Goal: Task Accomplishment & Management: Manage account settings

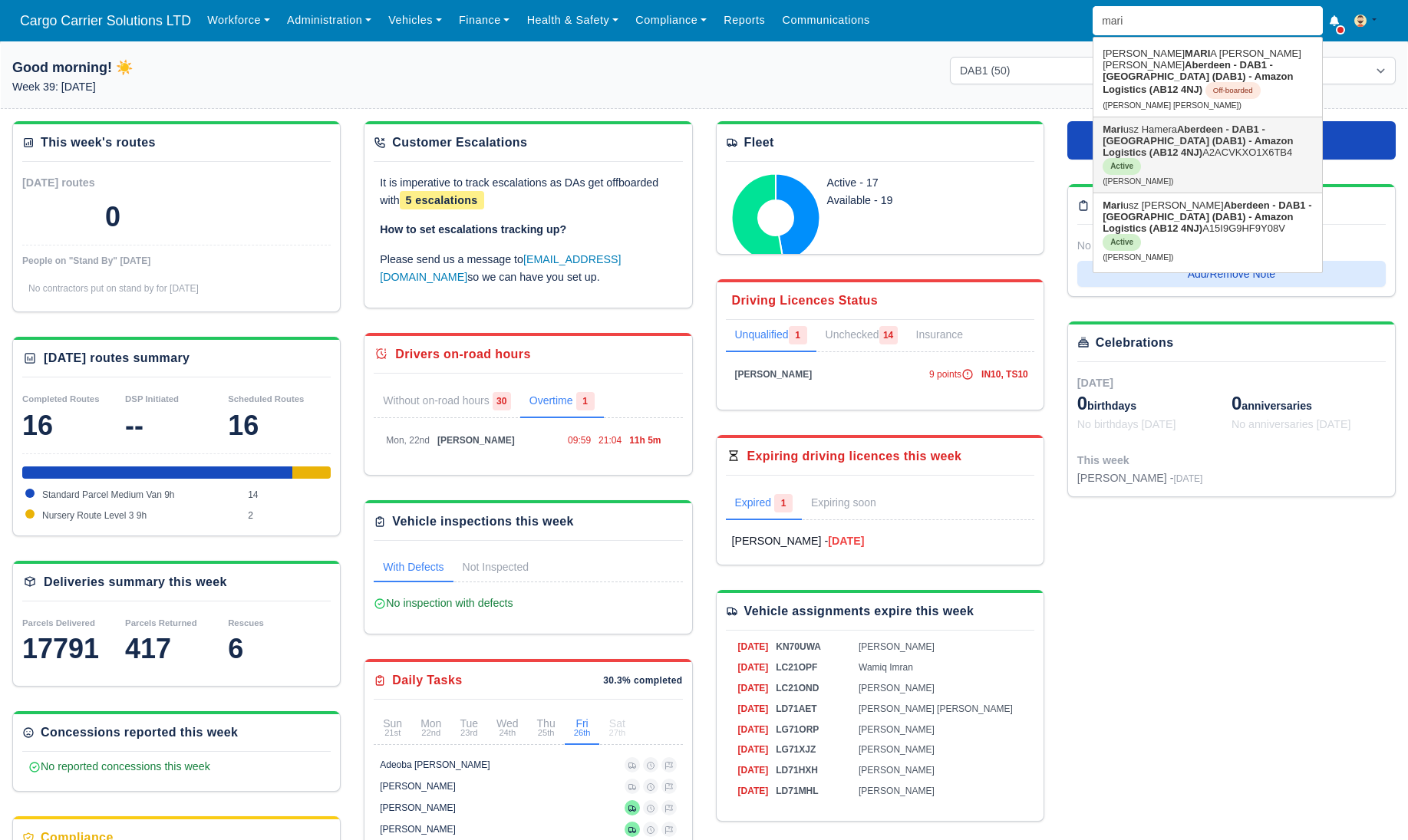
click at [1165, 134] on link "Mari usz Hamera Aberdeen - [GEOGRAPHIC_DATA] - [GEOGRAPHIC_DATA] (DAB1) - Amazo…" at bounding box center [1208, 155] width 229 height 75
type input "[PERSON_NAME]"
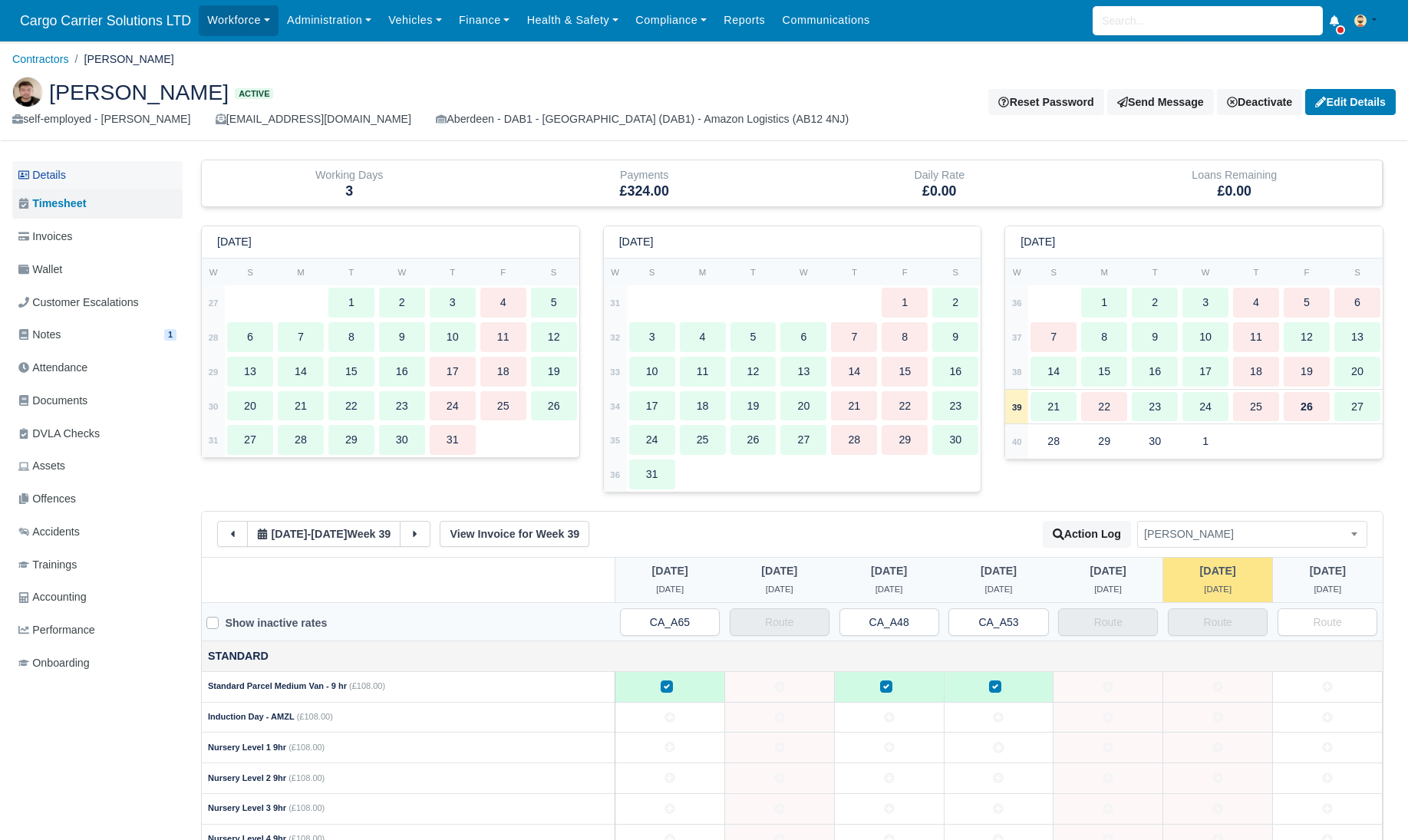
click at [86, 187] on link "Details" at bounding box center [97, 175] width 170 height 29
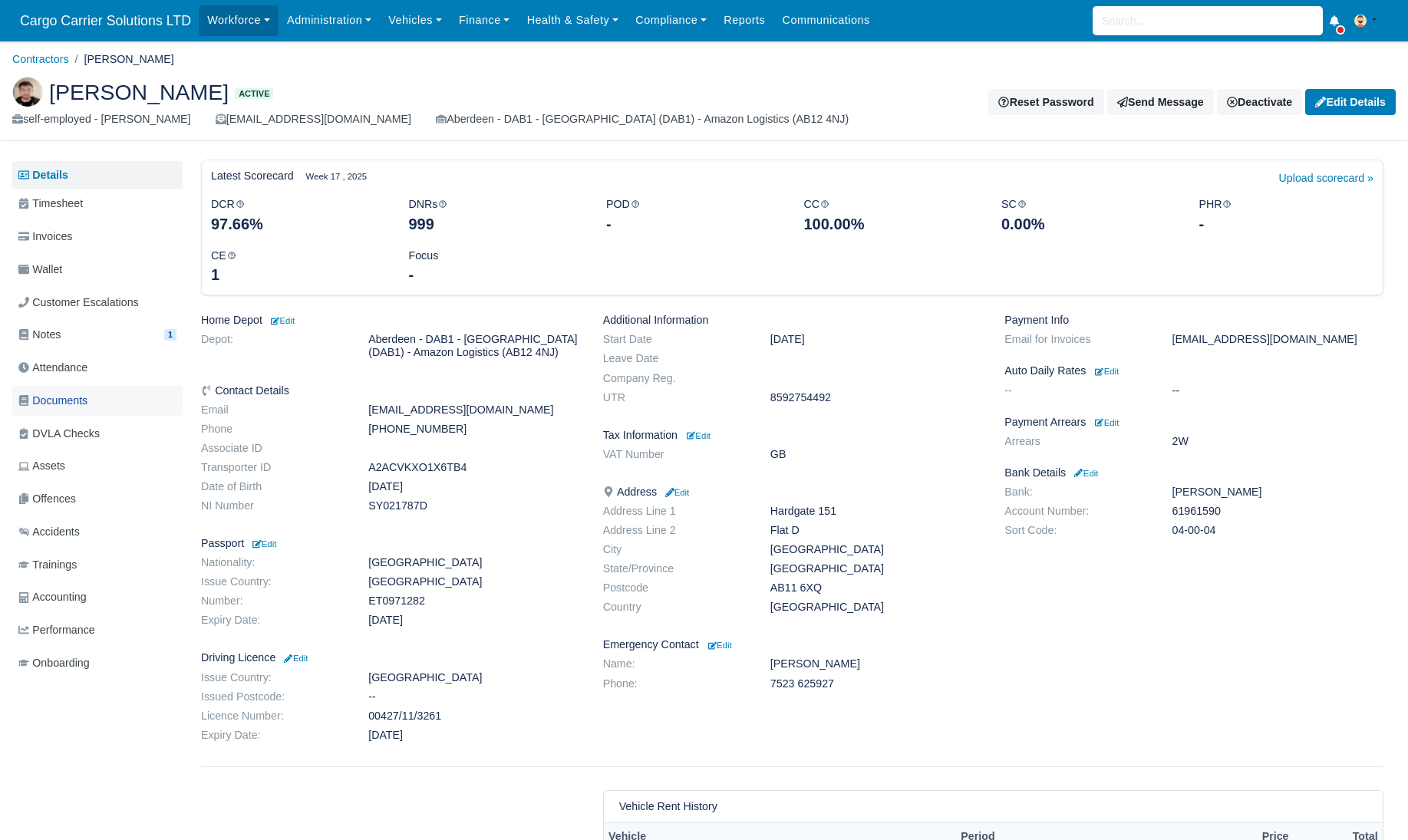
click at [61, 405] on span "Documents" at bounding box center [53, 401] width 69 height 18
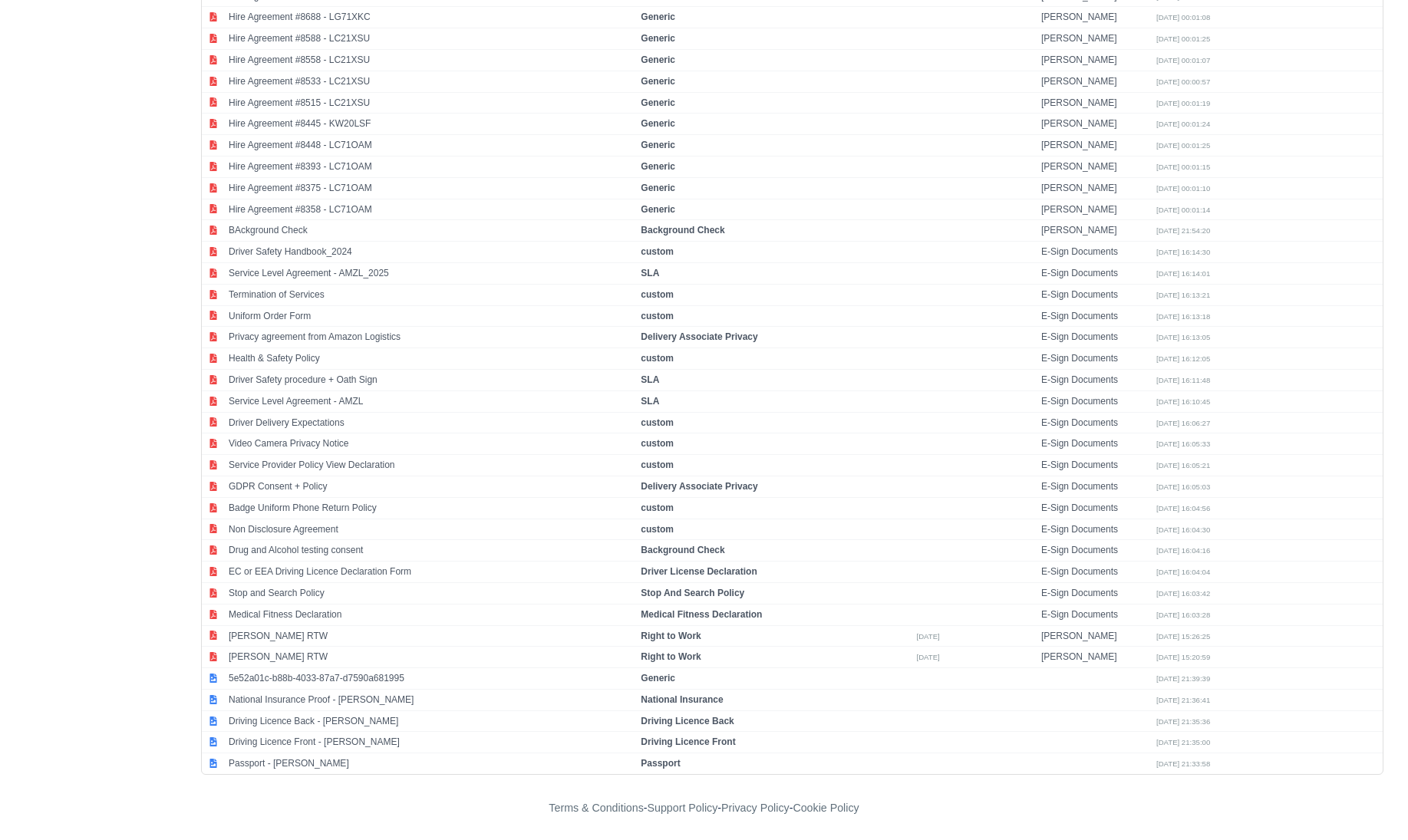
scroll to position [2743, 0]
click at [304, 758] on td "Passport - Mariusz Hamera" at bounding box center [431, 762] width 412 height 20
select select "passport"
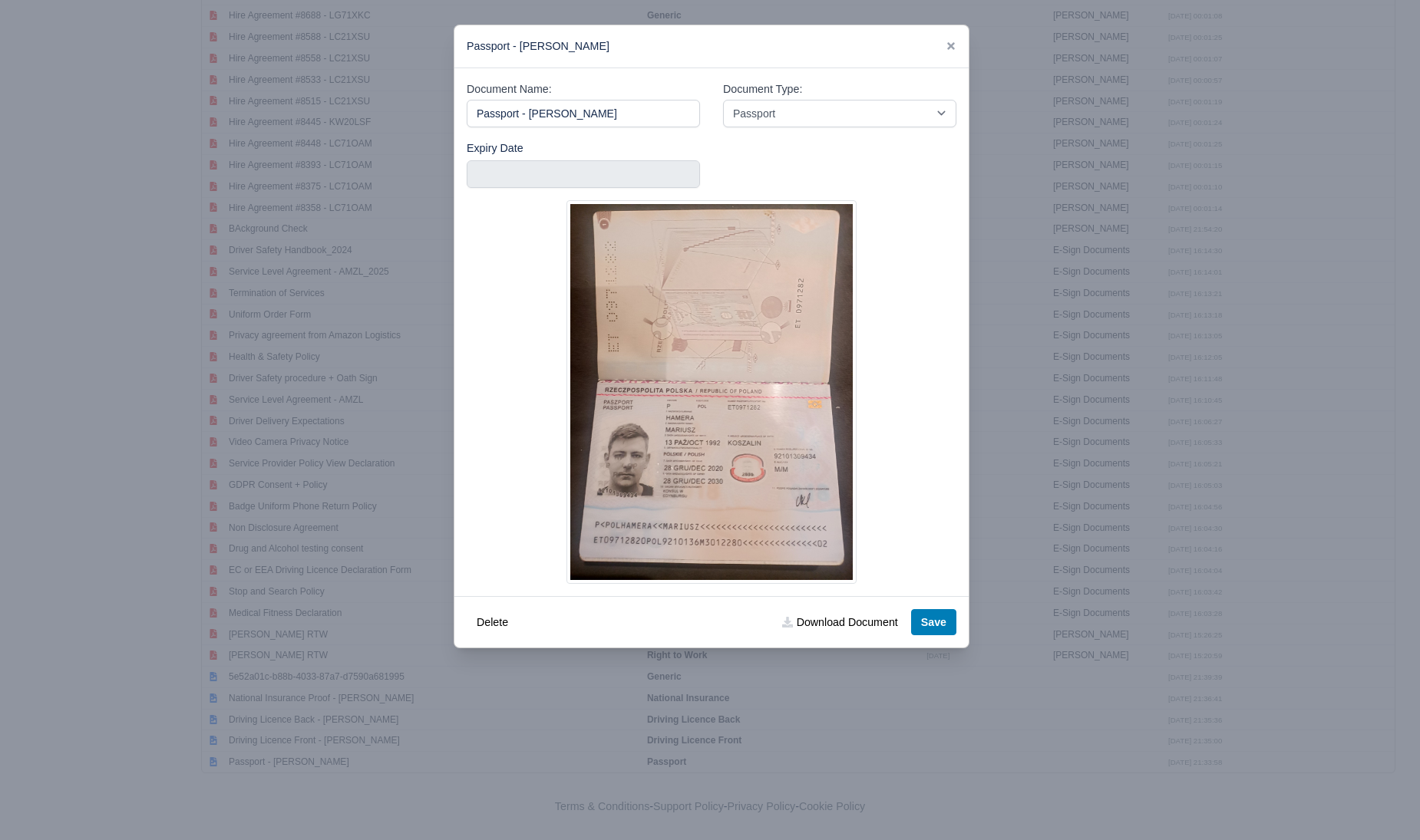
click at [743, 451] on img at bounding box center [712, 392] width 290 height 384
click at [953, 44] on icon at bounding box center [950, 46] width 7 height 7
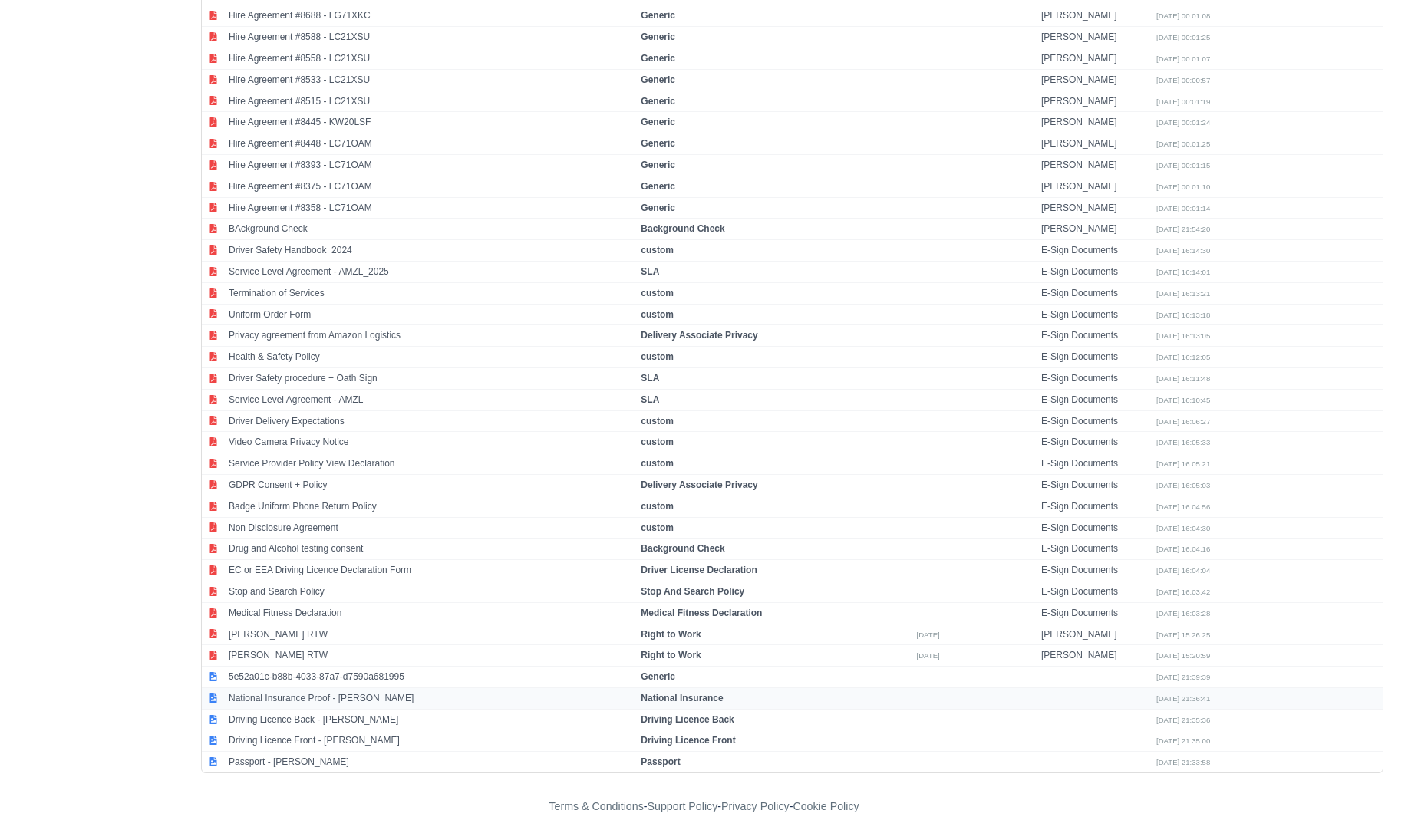
click at [307, 698] on td "National Insurance Proof - Mariusz Hamera" at bounding box center [431, 698] width 412 height 21
select select "national-insurance"
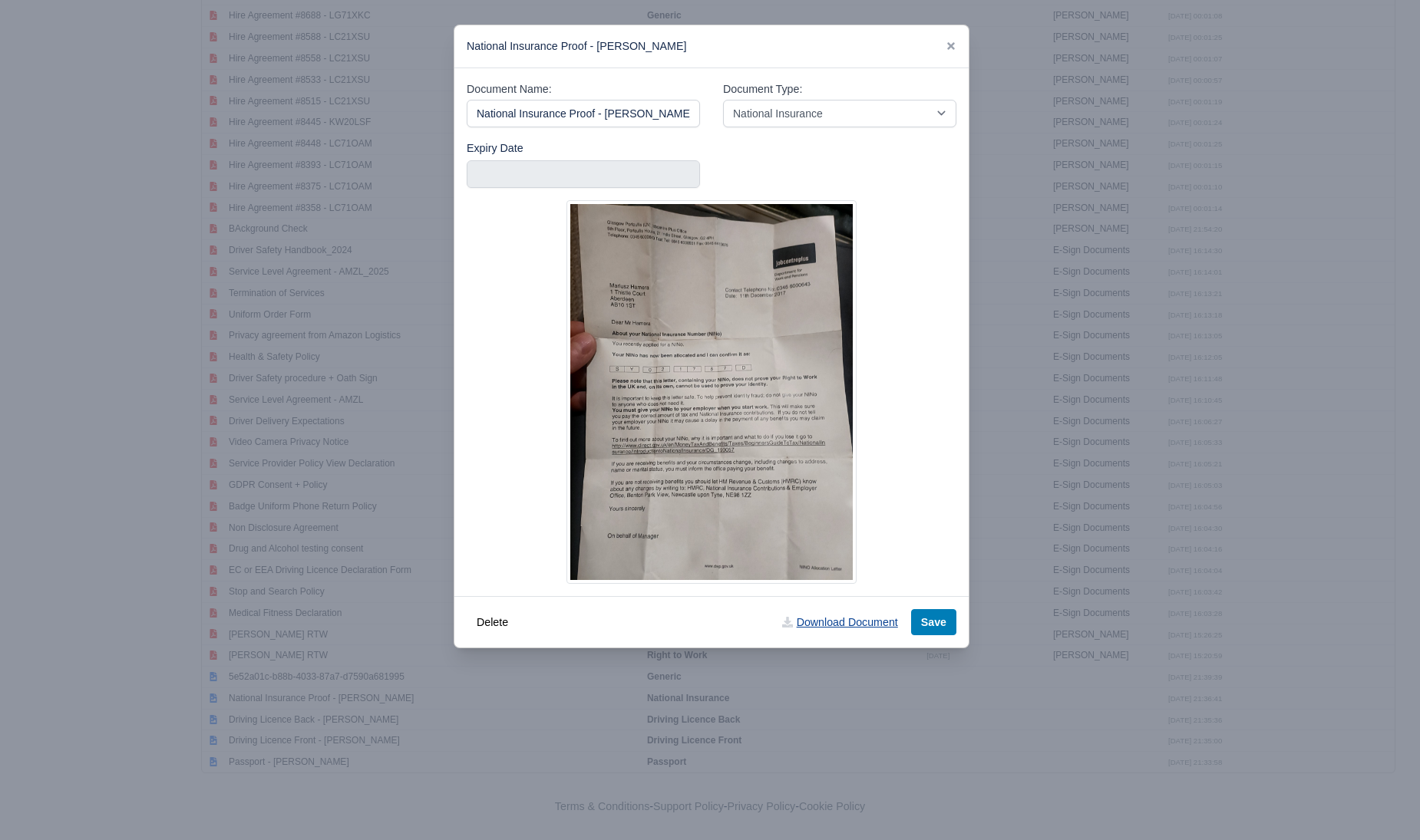
click at [848, 619] on link "Download Document" at bounding box center [840, 622] width 135 height 26
click at [950, 48] on icon at bounding box center [950, 46] width 7 height 7
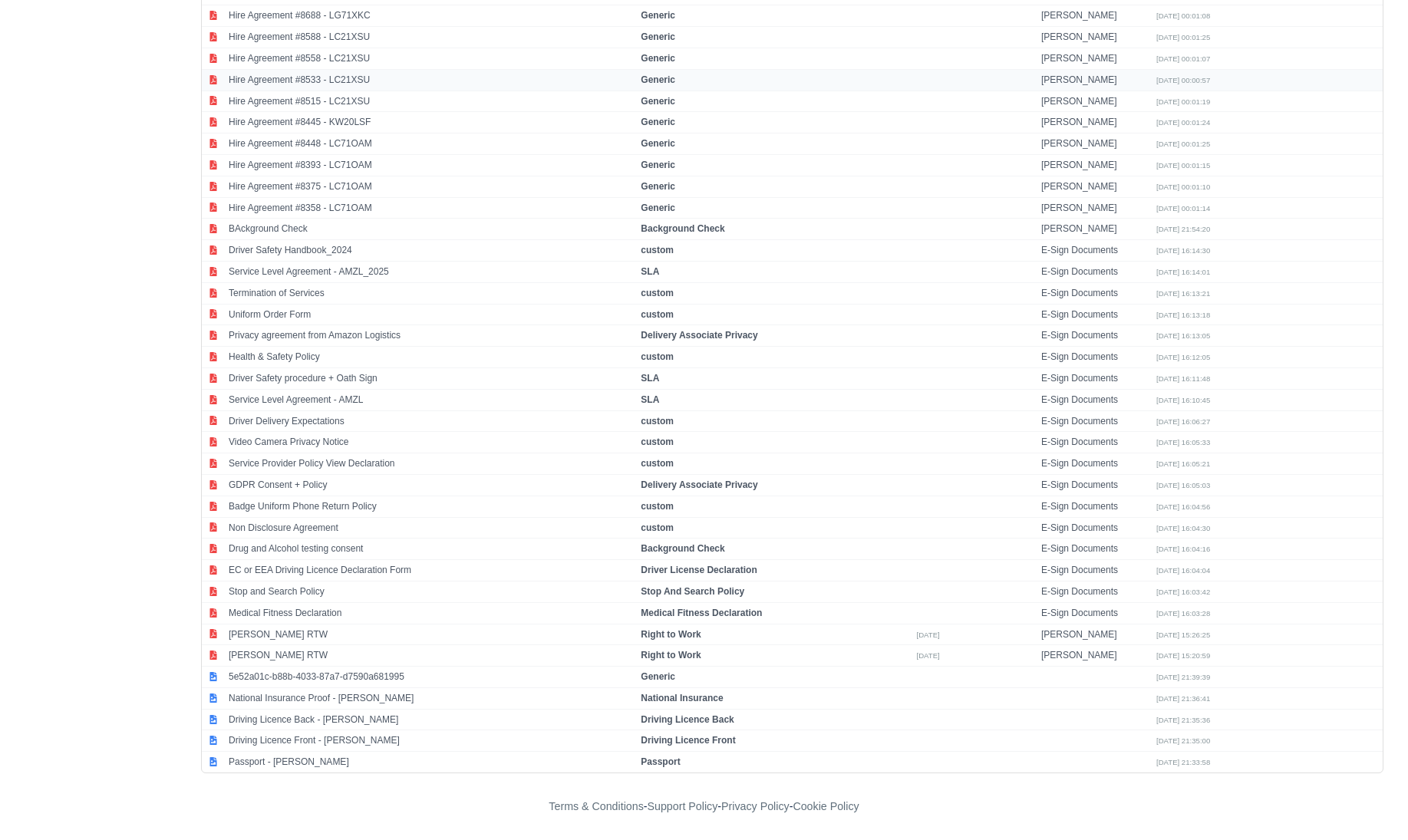
click at [1346, 75] on td at bounding box center [1324, 80] width 115 height 21
select select "generic"
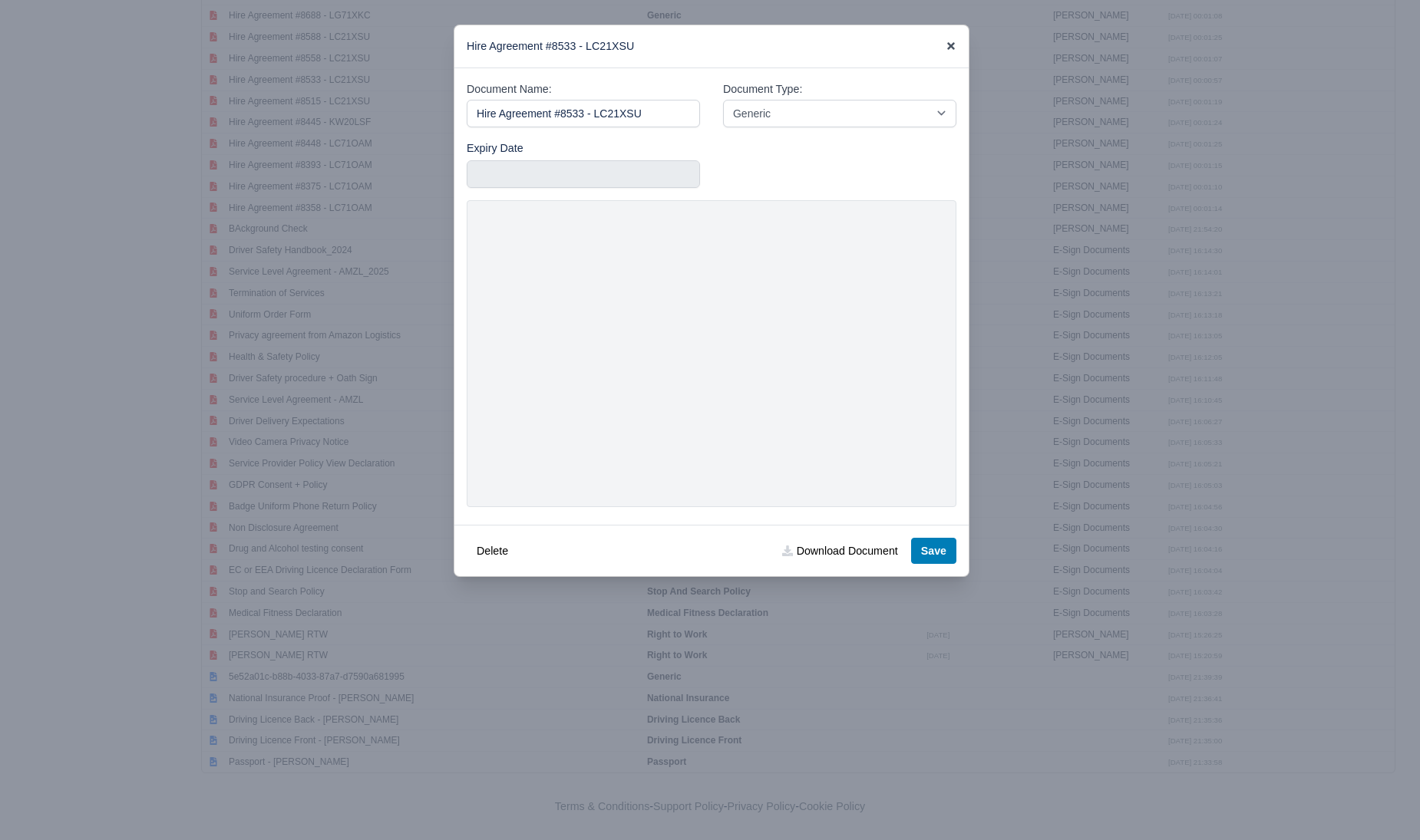
click at [950, 42] on icon at bounding box center [950, 46] width 11 height 11
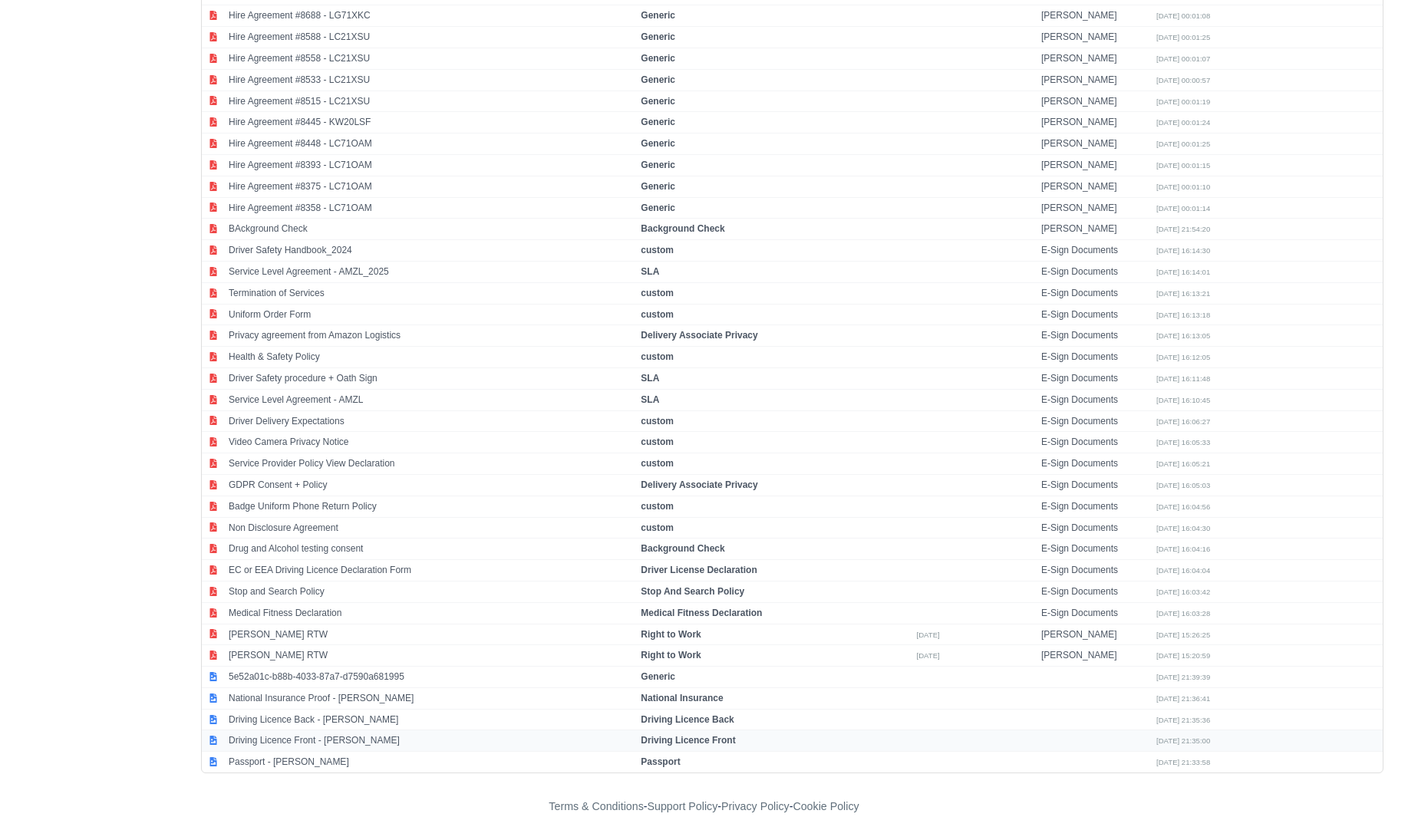
click at [282, 745] on td "Driving Licence Front - Mariusz Hamera" at bounding box center [431, 741] width 412 height 21
select select "driving-licence-front"
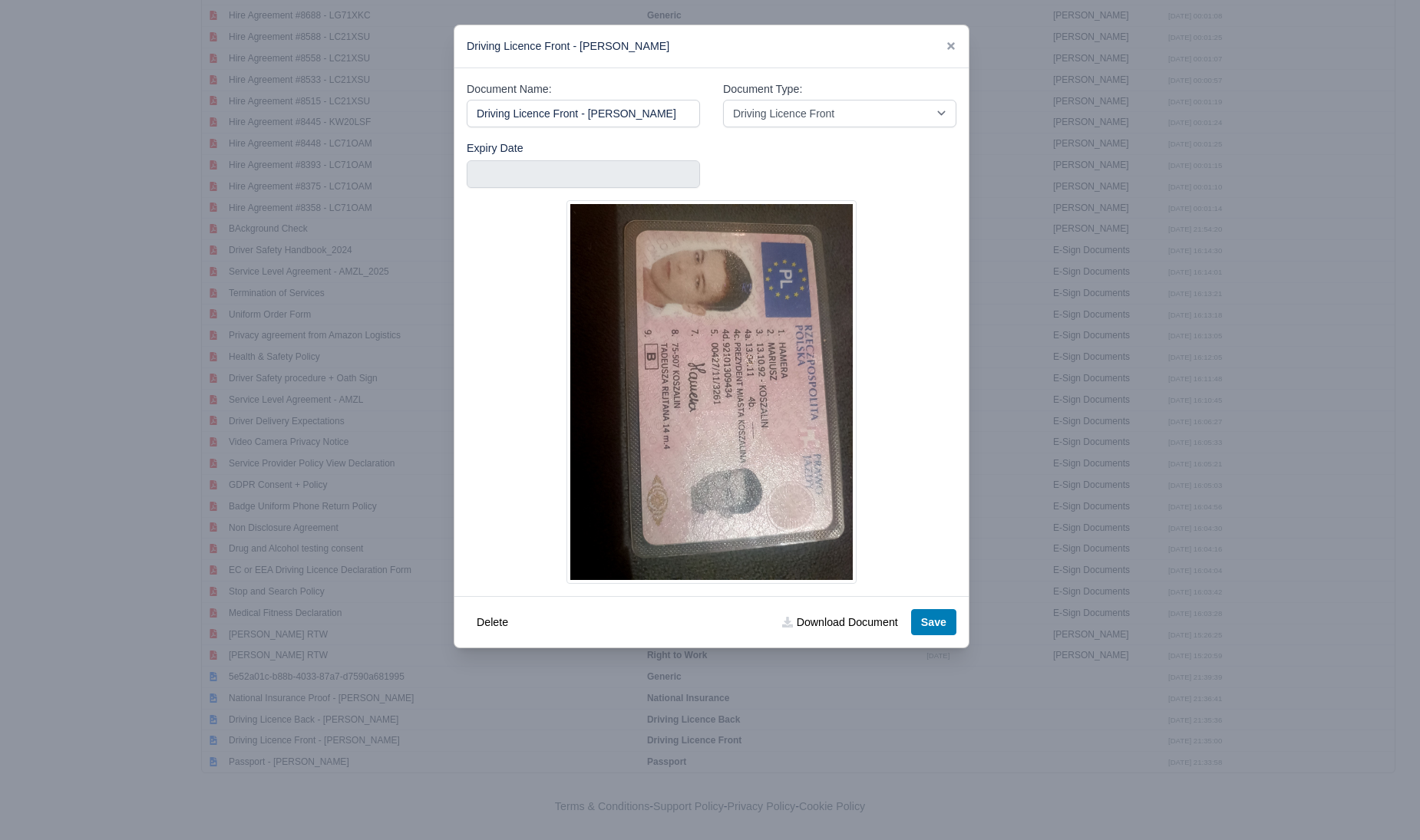
click at [296, 725] on div at bounding box center [710, 420] width 1420 height 840
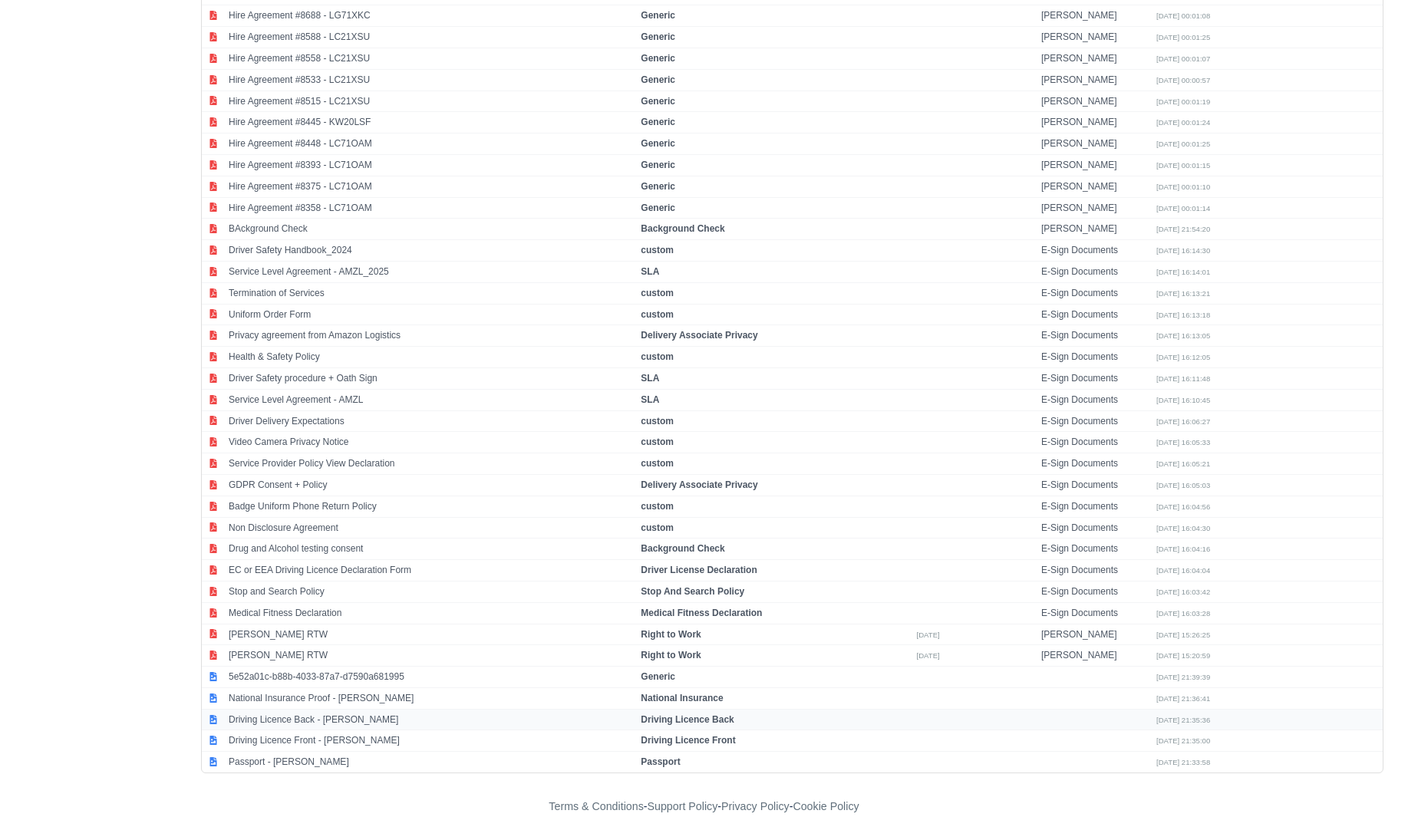
click at [302, 720] on td "Driving Licence Back - Mariusz Hamera" at bounding box center [431, 719] width 412 height 21
select select "driving-licence-back"
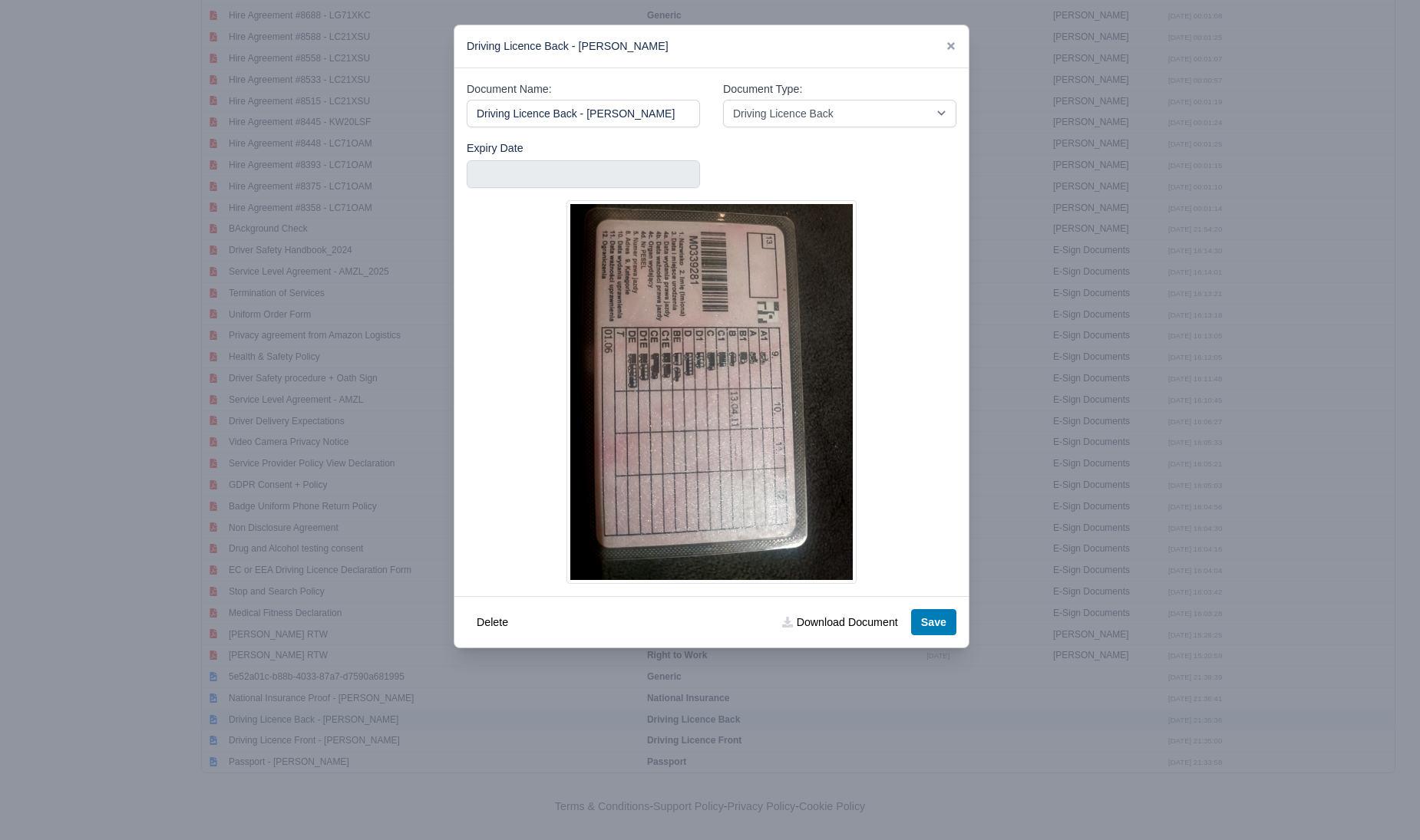
click at [302, 720] on div at bounding box center [710, 420] width 1420 height 840
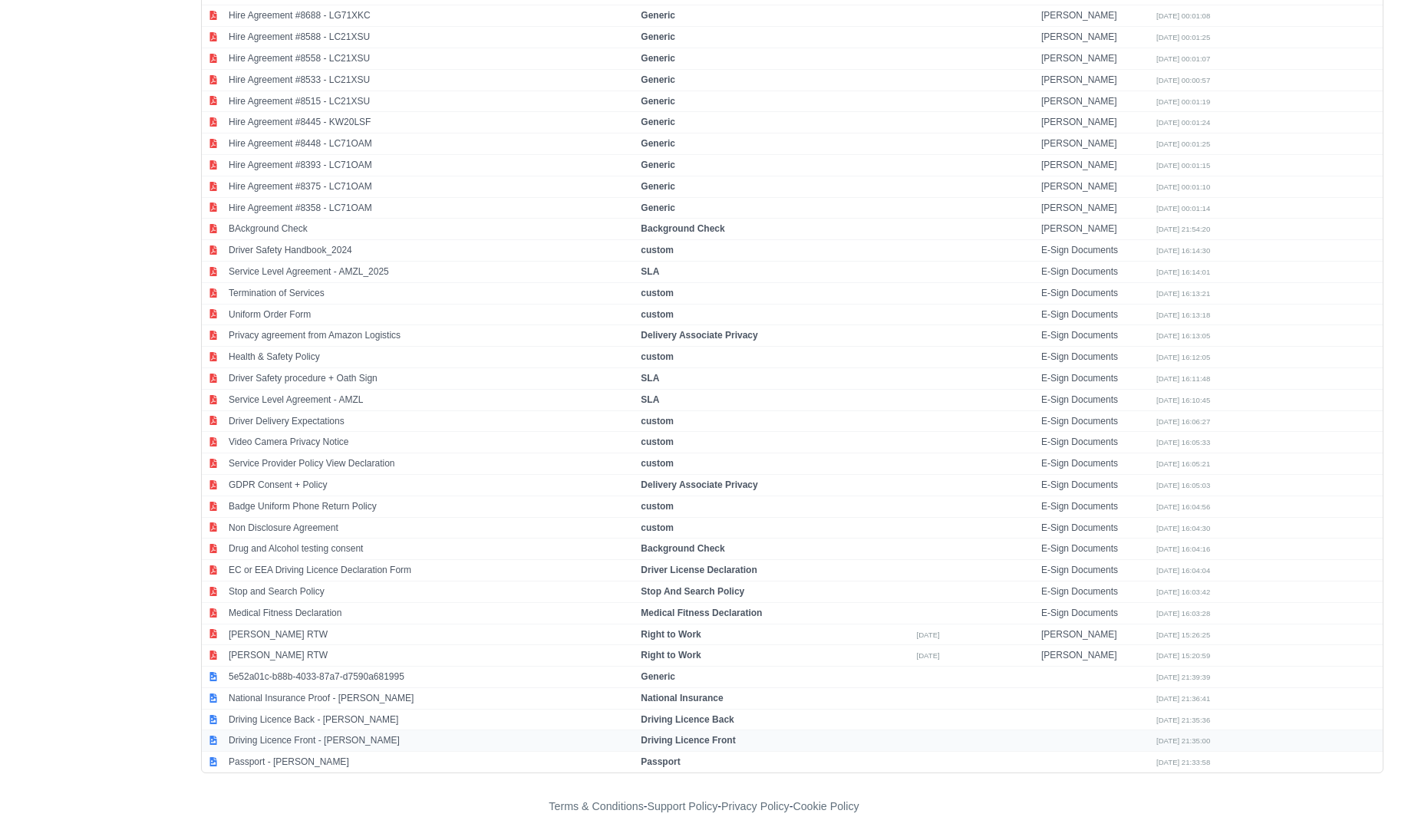
click at [299, 741] on td "Driving Licence Front - Mariusz Hamera" at bounding box center [431, 741] width 412 height 21
select select "driving-licence-front"
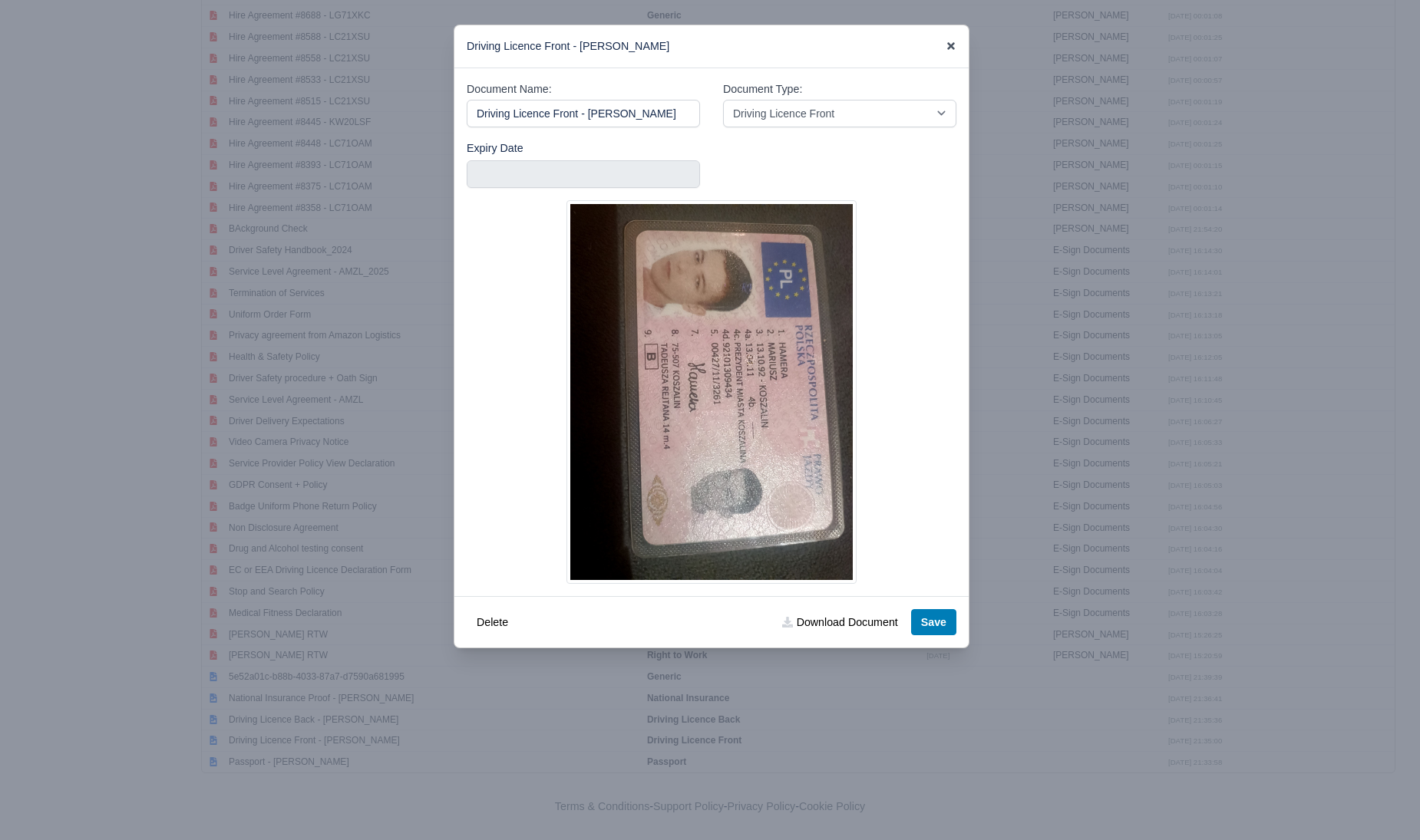
click at [949, 45] on icon at bounding box center [950, 46] width 7 height 7
